Goal: Obtain resource: Obtain resource

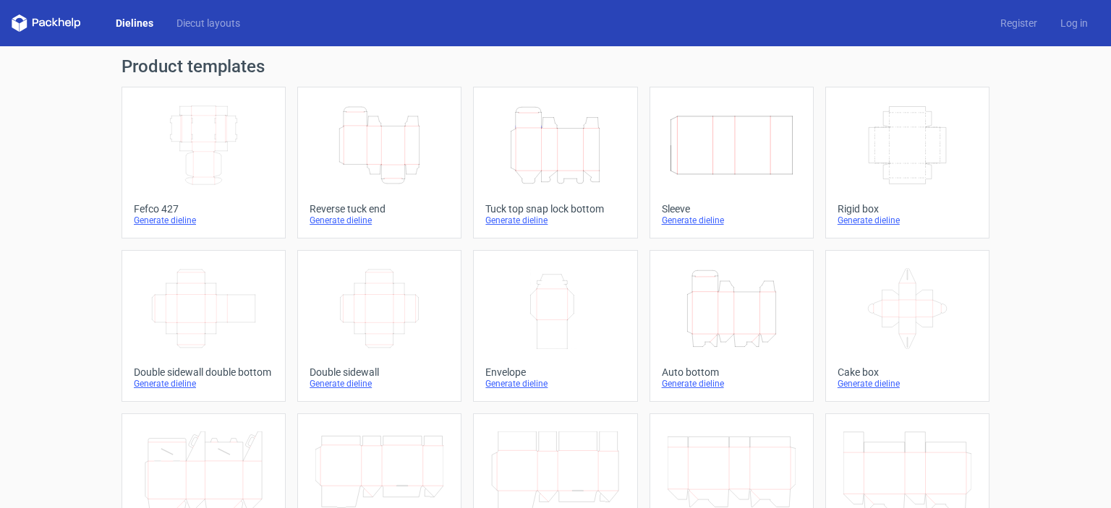
click at [347, 221] on div "Generate dieline" at bounding box center [380, 221] width 140 height 12
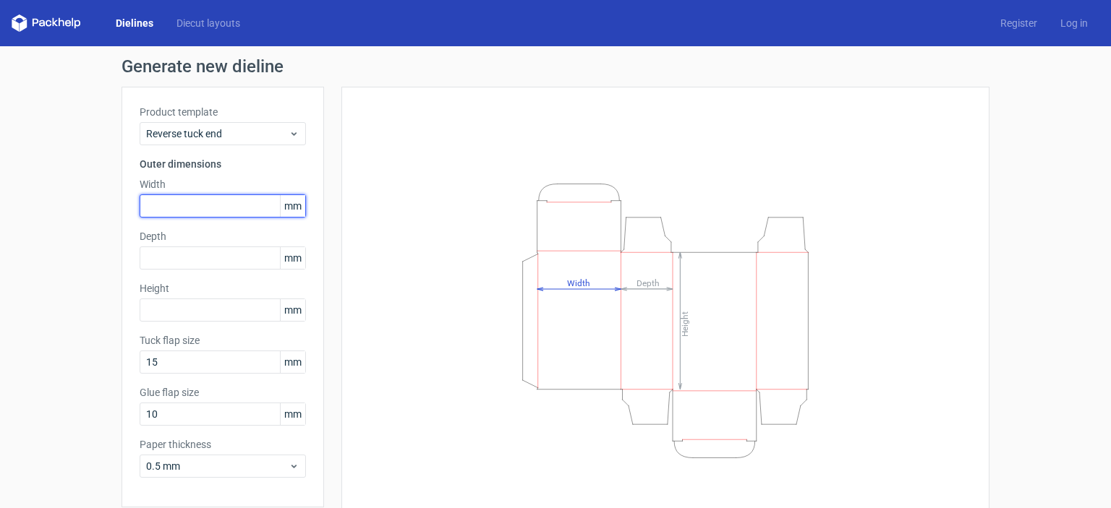
click at [191, 207] on input "text" at bounding box center [223, 206] width 166 height 23
type input "115"
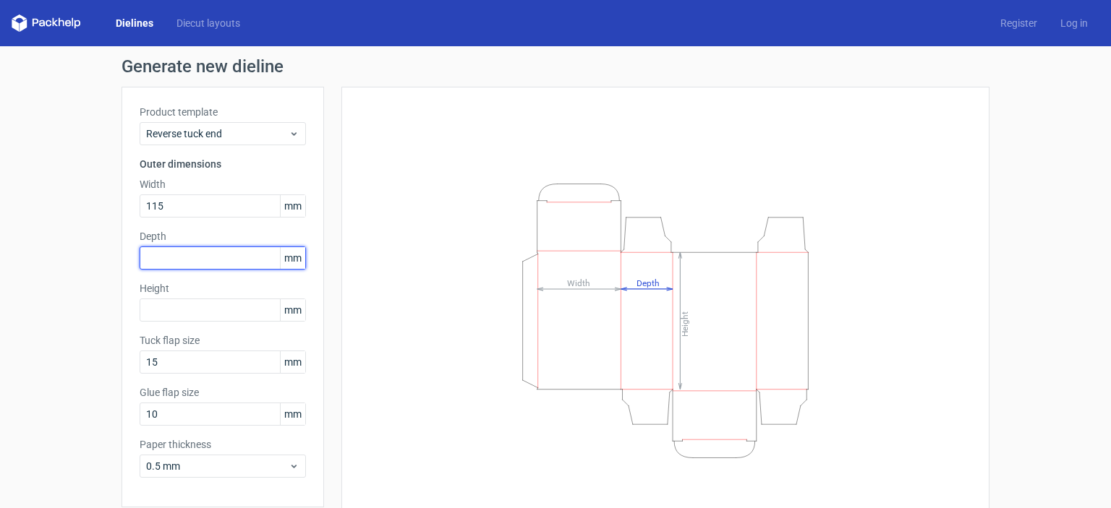
click at [167, 255] on input "text" at bounding box center [223, 258] width 166 height 23
type input "15"
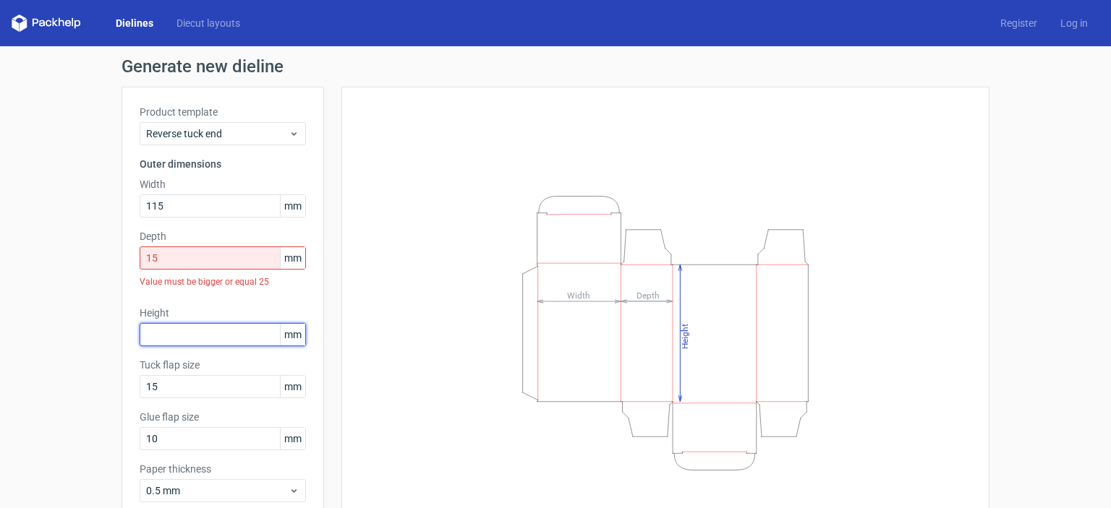
click at [155, 313] on div "Height mm" at bounding box center [223, 326] width 166 height 41
type input "115"
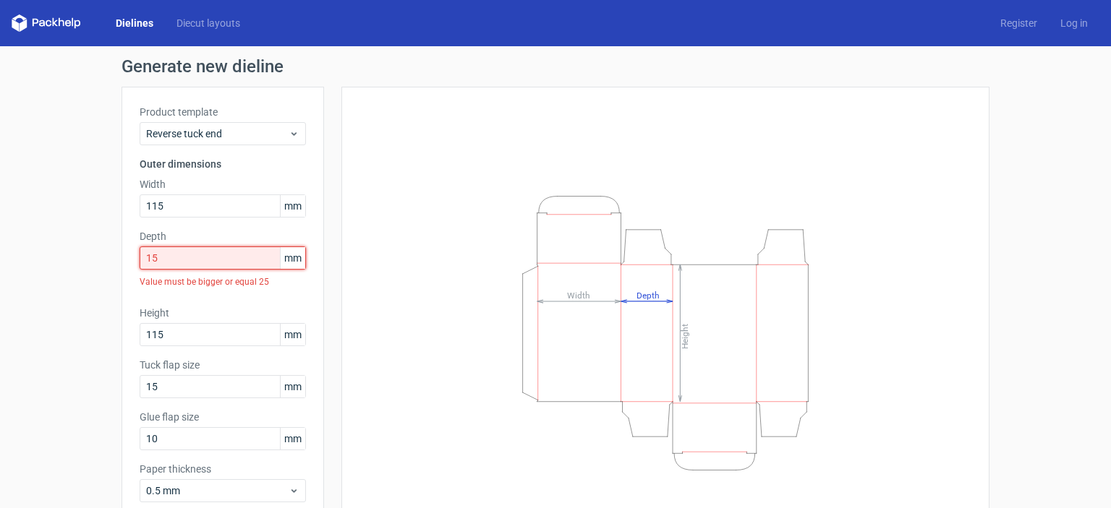
drag, startPoint x: 166, startPoint y: 255, endPoint x: 98, endPoint y: 258, distance: 68.1
click at [98, 258] on div "Generate new dieline Product template Reverse tuck end Outer dimensions Width 1…" at bounding box center [555, 318] width 1111 height 545
click at [169, 208] on input "115" at bounding box center [223, 206] width 166 height 23
drag, startPoint x: 169, startPoint y: 208, endPoint x: 103, endPoint y: 210, distance: 65.9
click at [103, 210] on div "Generate new dieline Product template Reverse tuck end Outer dimensions Width 1…" at bounding box center [555, 318] width 1111 height 545
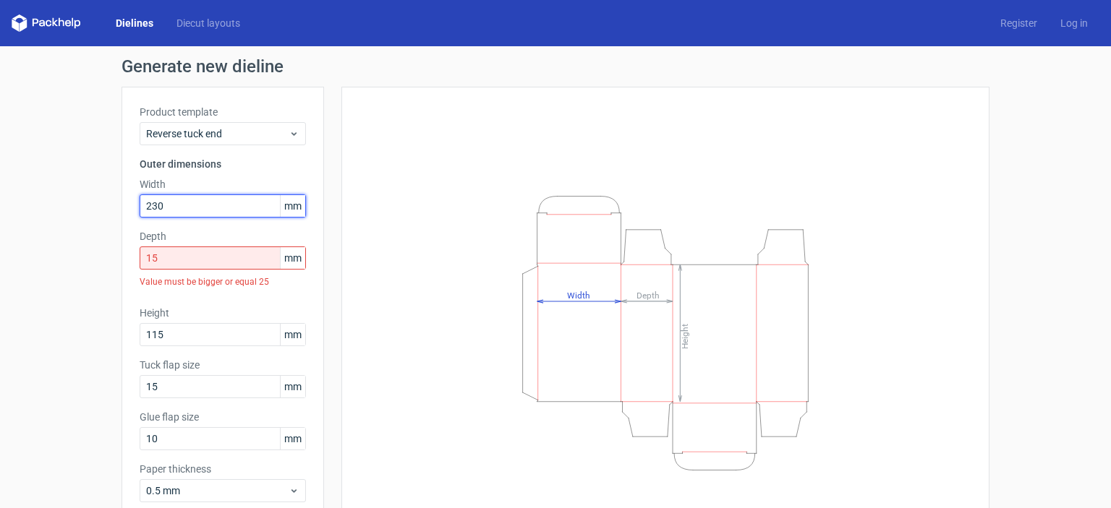
type input "230"
drag, startPoint x: 176, startPoint y: 263, endPoint x: 107, endPoint y: 261, distance: 69.5
click at [107, 261] on div "Generate new dieline Product template Reverse tuck end Outer dimensions Width 2…" at bounding box center [555, 318] width 1111 height 545
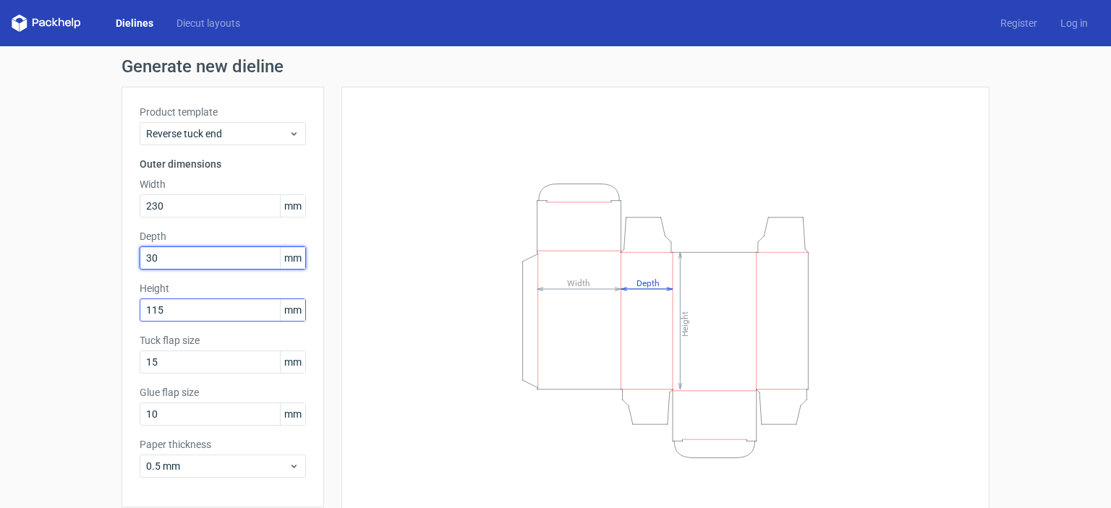
type input "30"
drag, startPoint x: 201, startPoint y: 315, endPoint x: 67, endPoint y: 307, distance: 134.0
click at [67, 307] on div "Generate new dieline Product template Reverse tuck end Outer dimensions Width 2…" at bounding box center [555, 306] width 1111 height 520
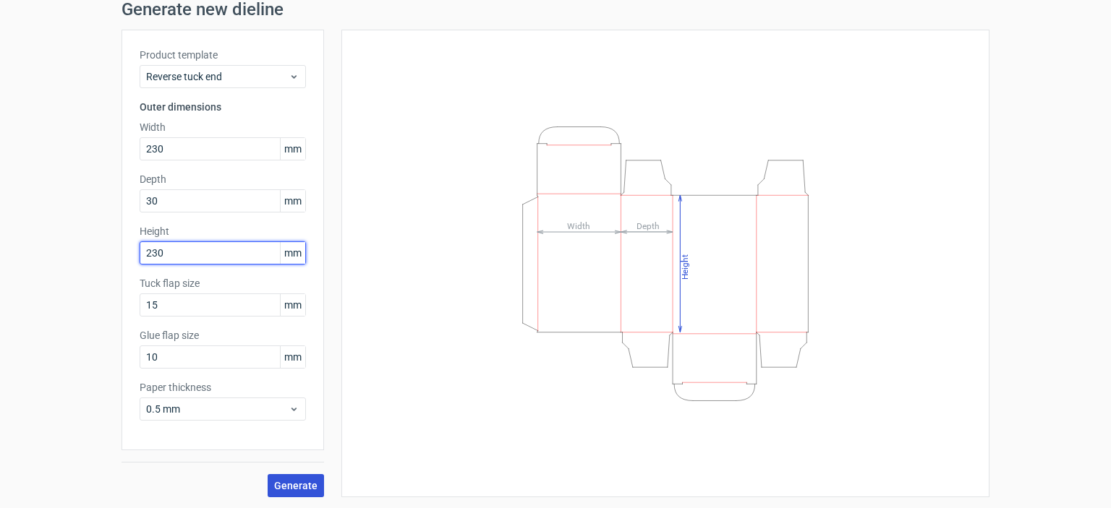
type input "230"
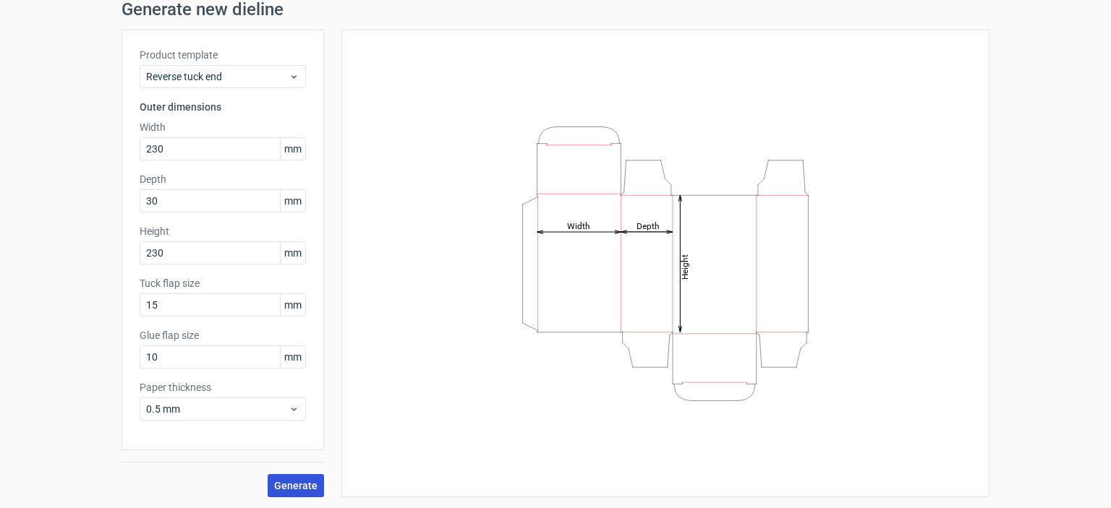
click at [298, 485] on span "Generate" at bounding box center [295, 486] width 43 height 10
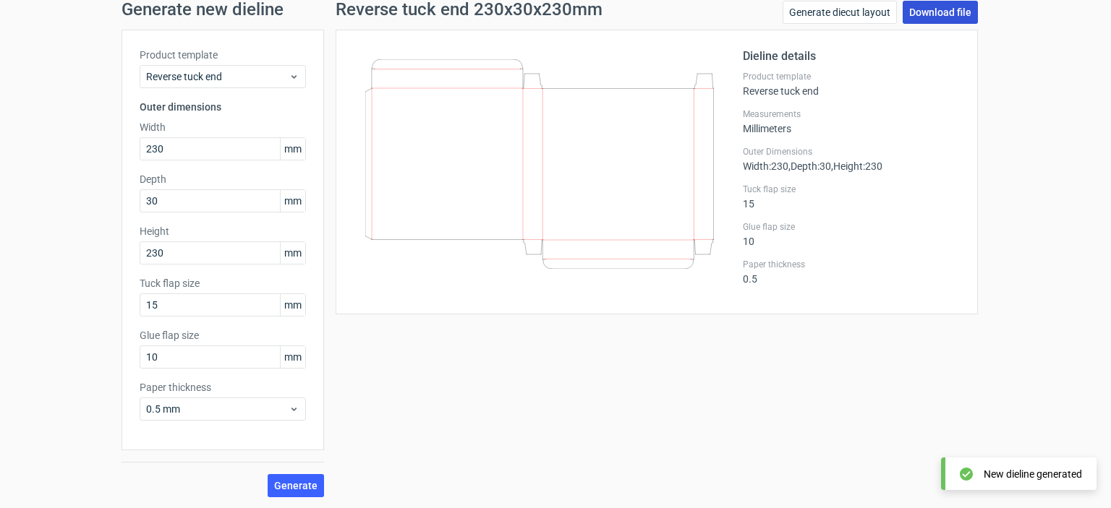
click at [934, 7] on link "Download file" at bounding box center [940, 12] width 75 height 23
